Goal: Find specific page/section: Find specific page/section

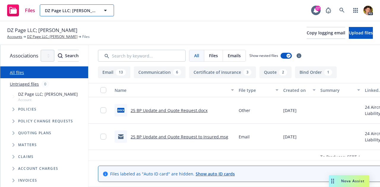
click at [68, 8] on span "DZ Page LLC; Bruce Lymburn" at bounding box center [70, 10] width 51 height 6
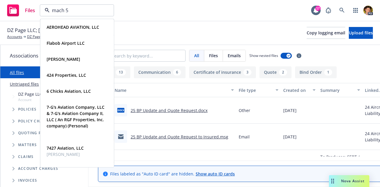
type input "mach 5"
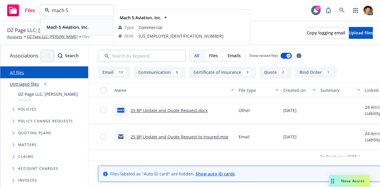
click at [74, 28] on strong "Mach 5 Aviation, Inc." at bounding box center [68, 27] width 42 height 6
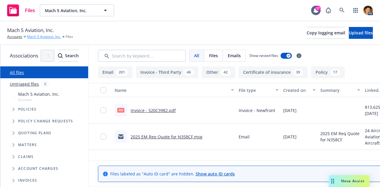
click at [52, 36] on link "Mach 5 Aviation, Inc." at bounding box center [44, 36] width 34 height 5
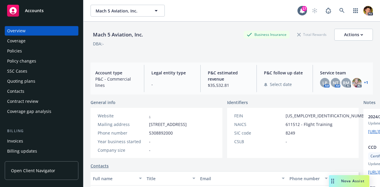
click at [26, 51] on div "Policies" at bounding box center [41, 50] width 69 height 9
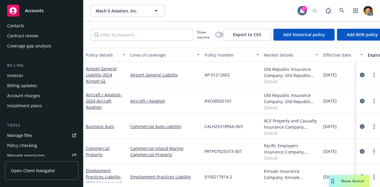
scroll to position [66, 0]
click at [18, 136] on div "Manage files" at bounding box center [19, 135] width 25 height 9
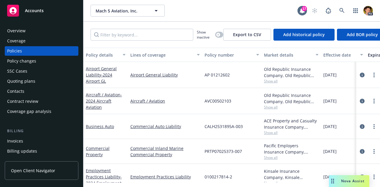
click at [21, 29] on div "Overview" at bounding box center [16, 30] width 18 height 9
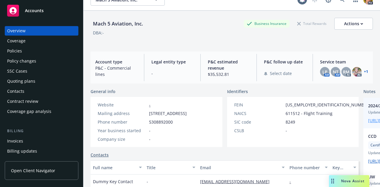
scroll to position [11, 0]
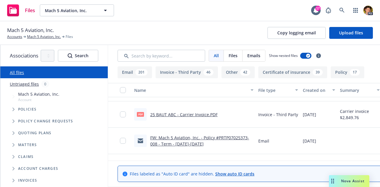
scroll to position [414, 0]
click at [43, 38] on link "Mach 5 Aviation, Inc." at bounding box center [44, 36] width 34 height 5
